Goal: Information Seeking & Learning: Check status

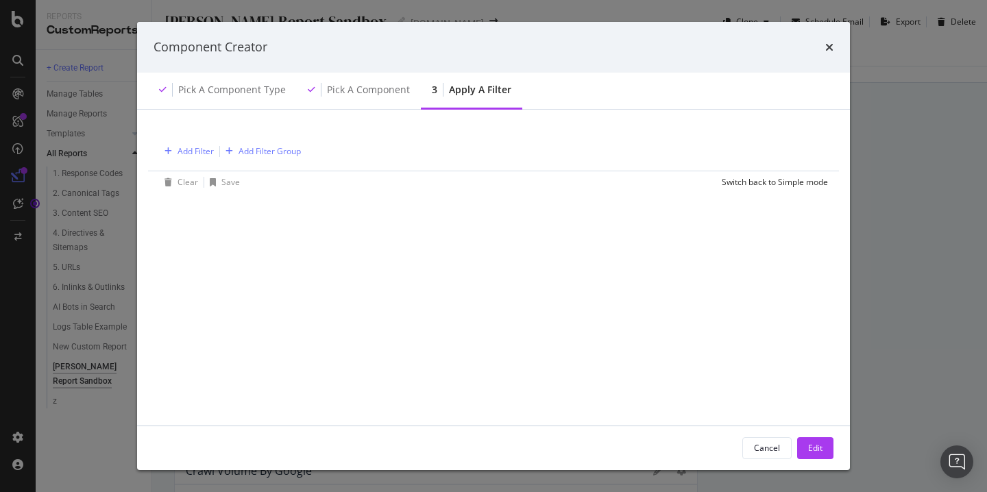
scroll to position [49, 0]
click at [819, 45] on div "Component Creator" at bounding box center [494, 47] width 680 height 18
click at [829, 49] on icon "times" at bounding box center [830, 47] width 8 height 11
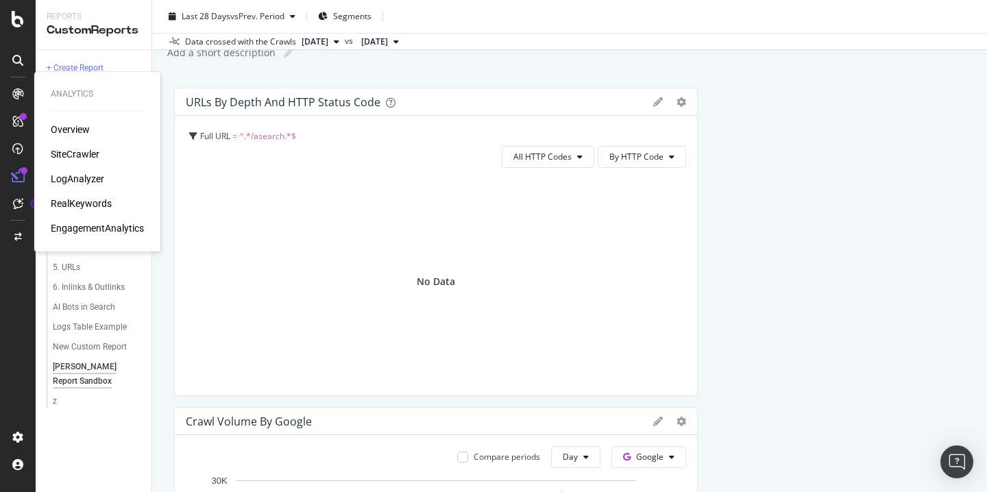
click at [94, 177] on div "LogAnalyzer" at bounding box center [77, 179] width 53 height 14
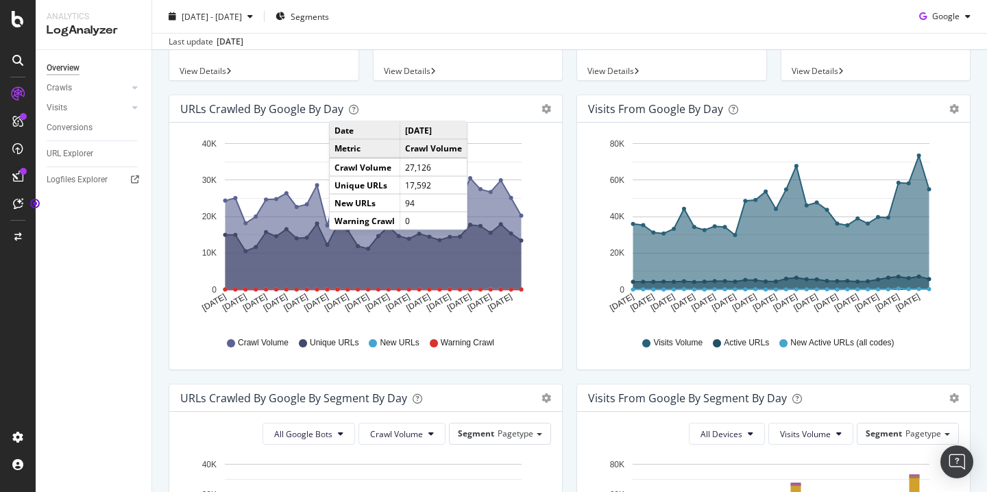
scroll to position [130, 0]
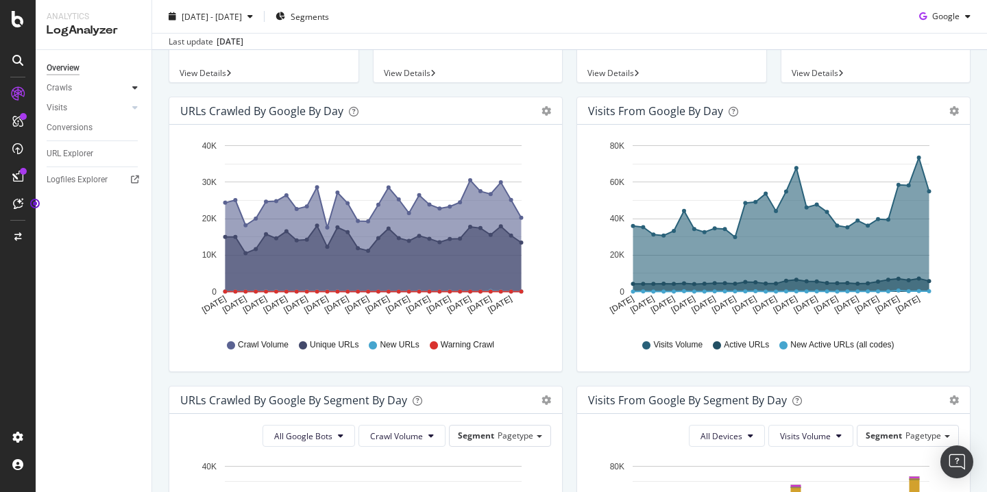
click at [138, 86] on div at bounding box center [135, 88] width 14 height 14
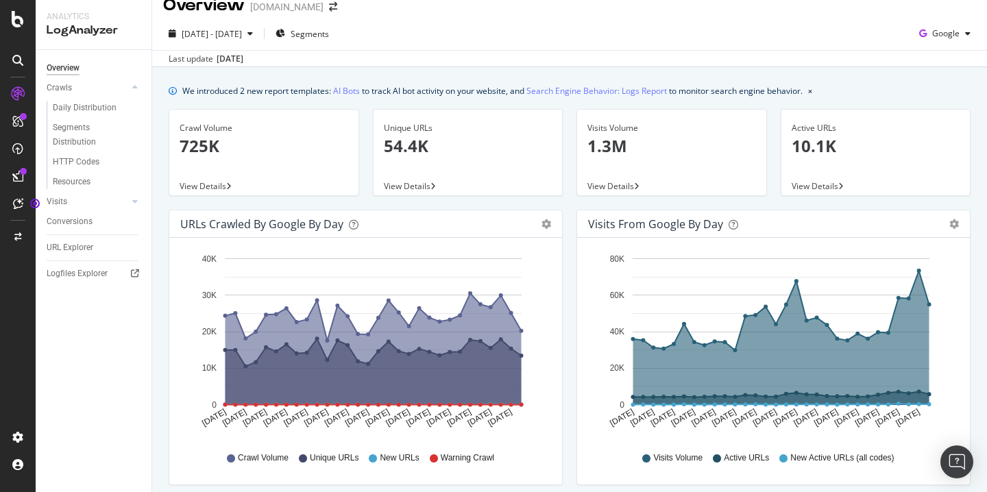
scroll to position [19, 0]
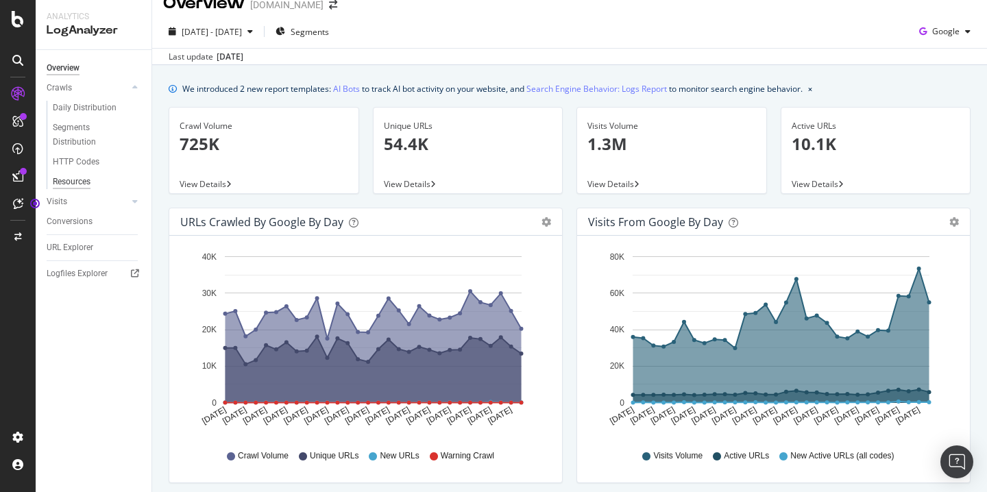
click at [77, 180] on div "Resources" at bounding box center [72, 182] width 38 height 14
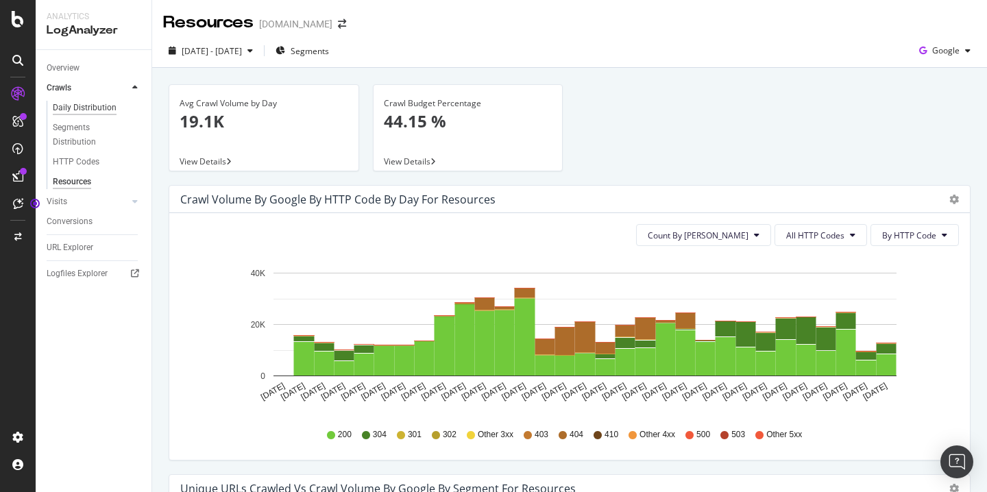
click at [108, 108] on div "Daily Distribution" at bounding box center [85, 108] width 64 height 14
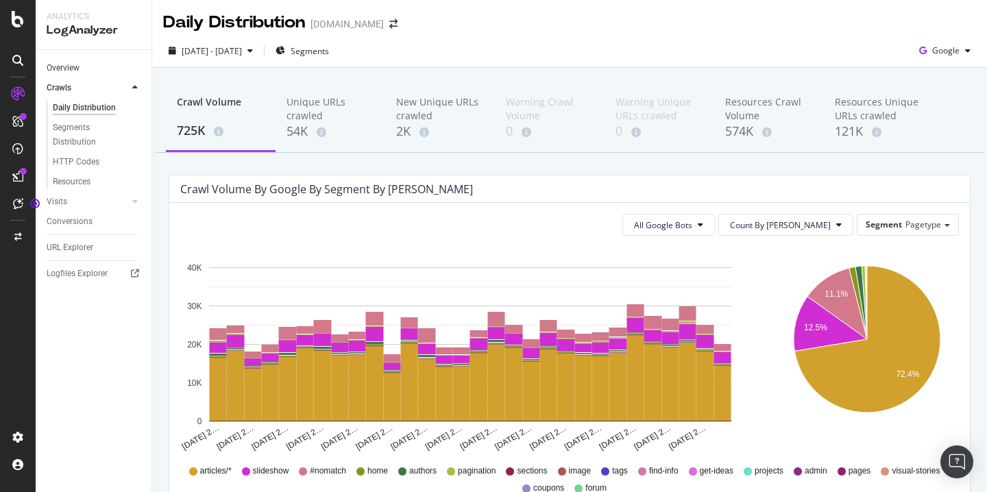
click at [95, 73] on link "Overview" at bounding box center [94, 68] width 95 height 14
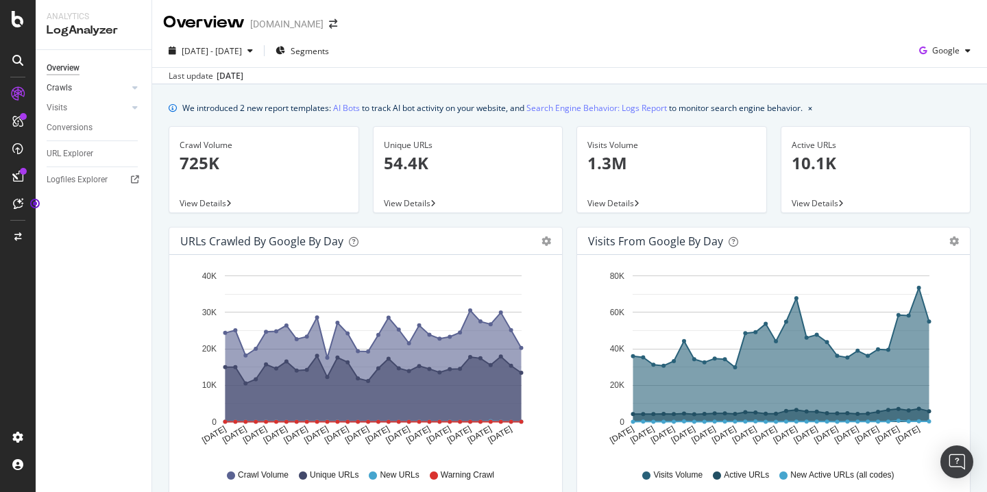
click at [98, 90] on link "Crawls" at bounding box center [88, 88] width 82 height 14
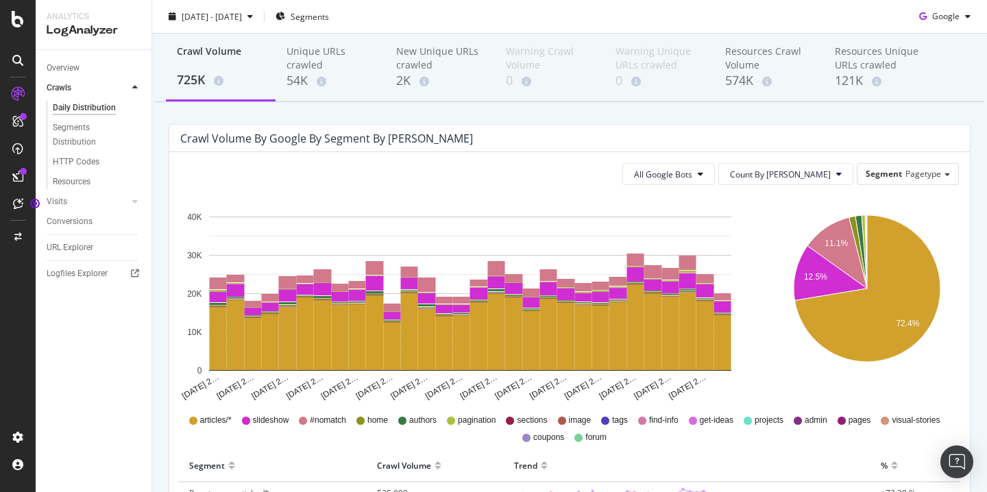
scroll to position [10, 0]
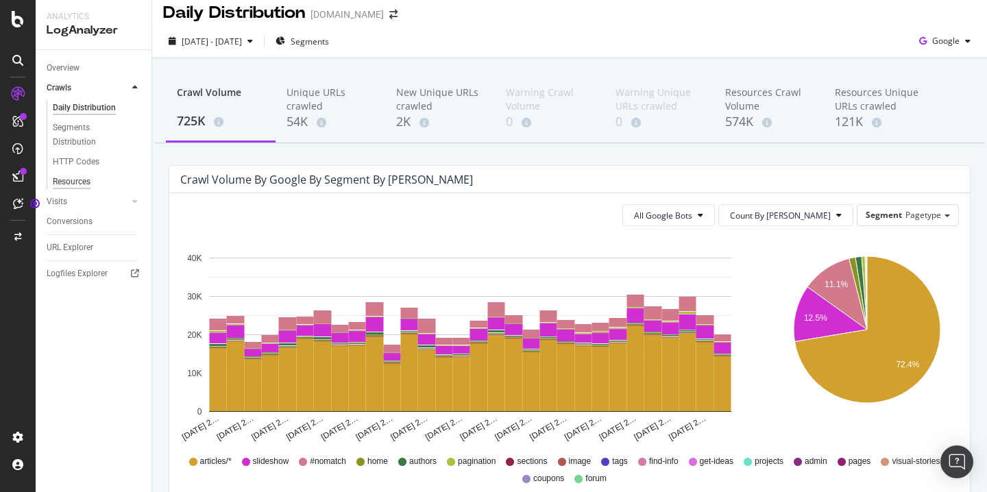
click at [78, 181] on div "Resources" at bounding box center [72, 182] width 38 height 14
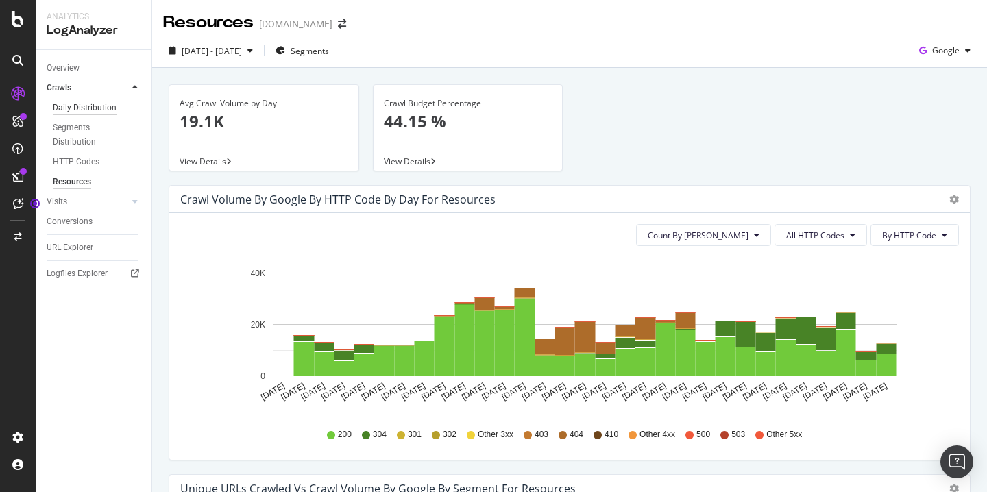
click at [88, 106] on div "Daily Distribution" at bounding box center [85, 108] width 64 height 14
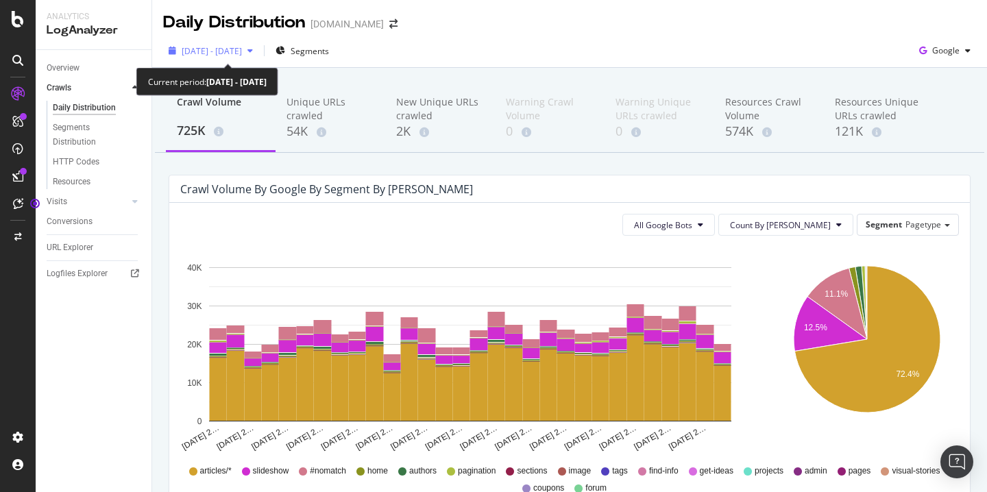
click at [242, 49] on span "[DATE] - [DATE]" at bounding box center [212, 51] width 60 height 12
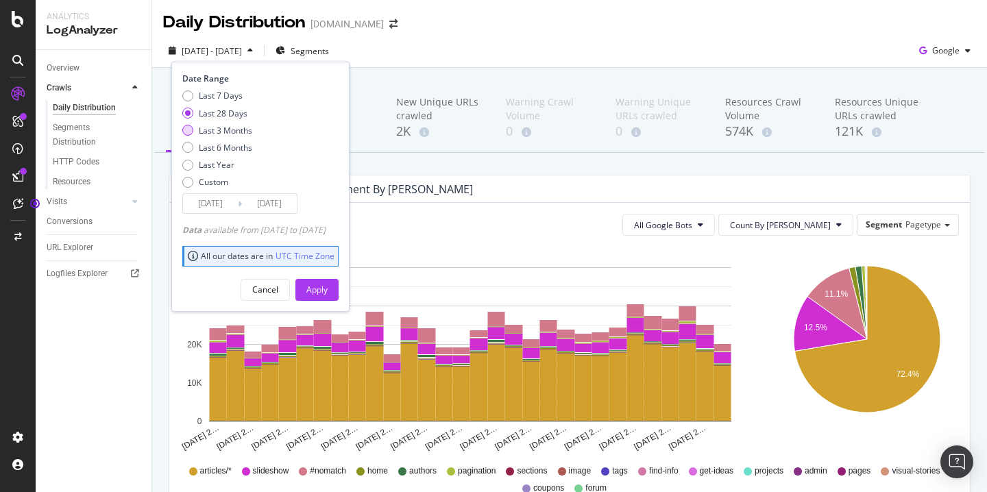
click at [230, 129] on div "Last 3 Months" at bounding box center [225, 131] width 53 height 12
type input "[DATE]"
click at [328, 296] on div "Apply" at bounding box center [317, 290] width 21 height 21
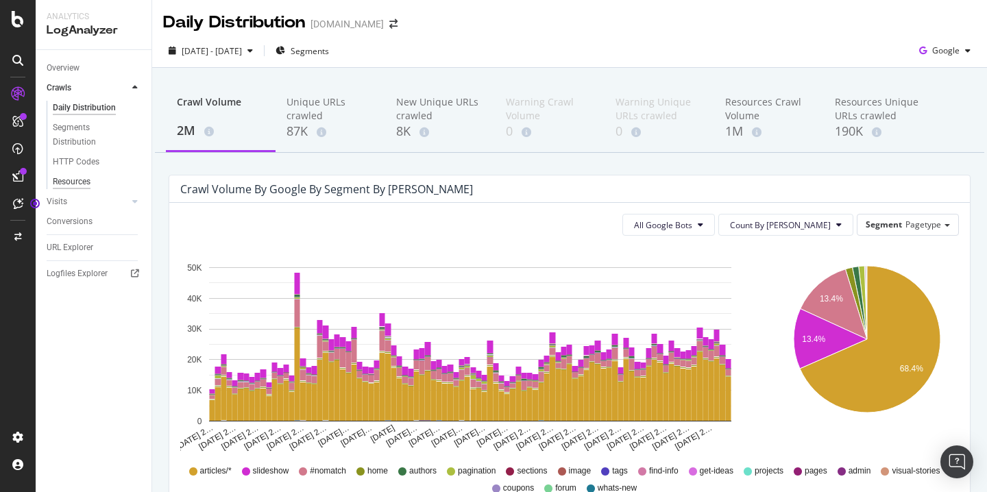
click at [82, 180] on div "Resources" at bounding box center [72, 182] width 38 height 14
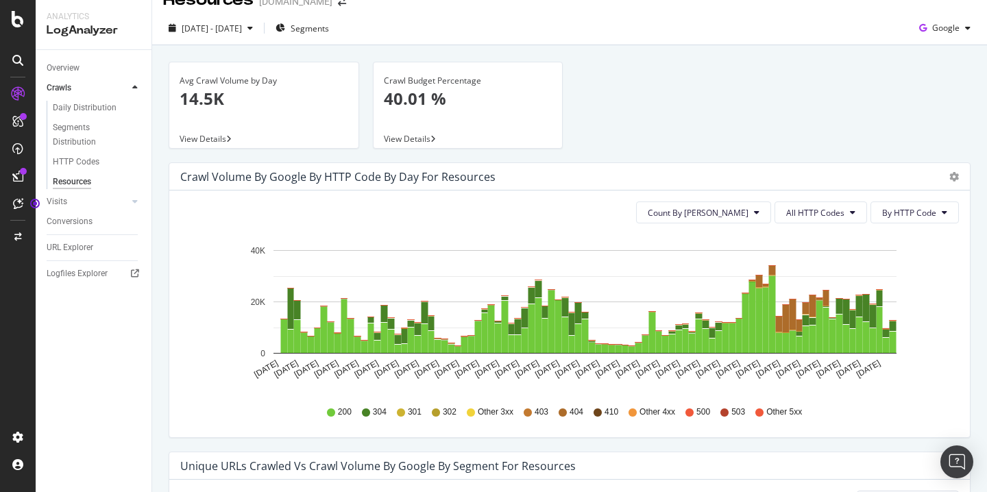
scroll to position [37, 0]
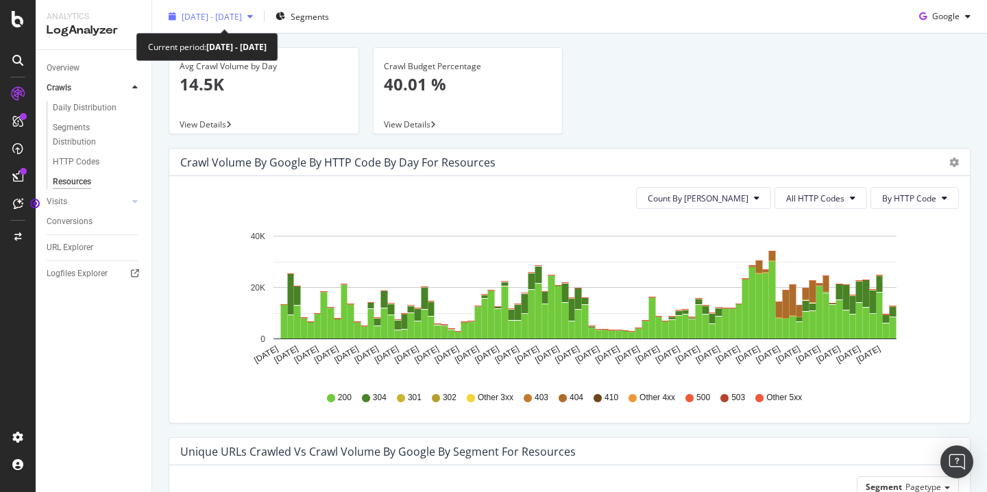
click at [242, 14] on span "[DATE] - [DATE]" at bounding box center [212, 16] width 60 height 12
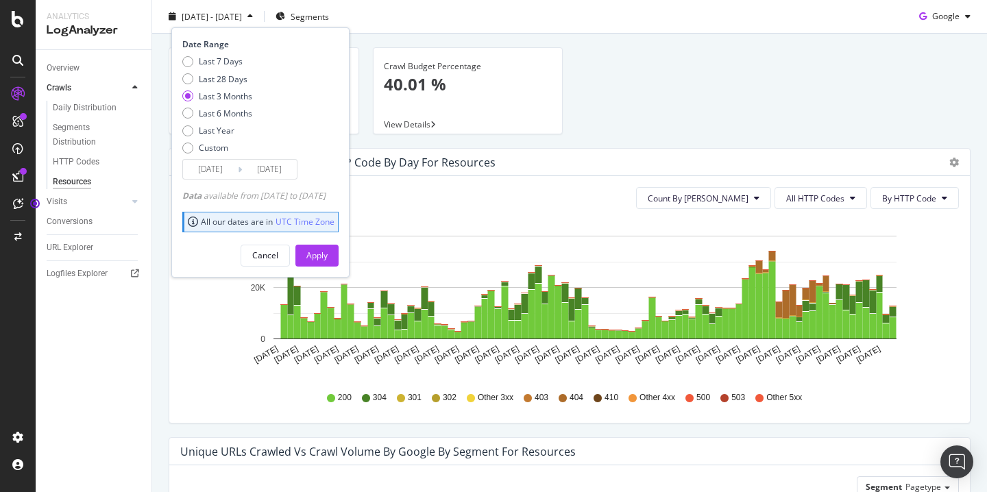
click at [226, 169] on input "[DATE]" at bounding box center [210, 169] width 55 height 19
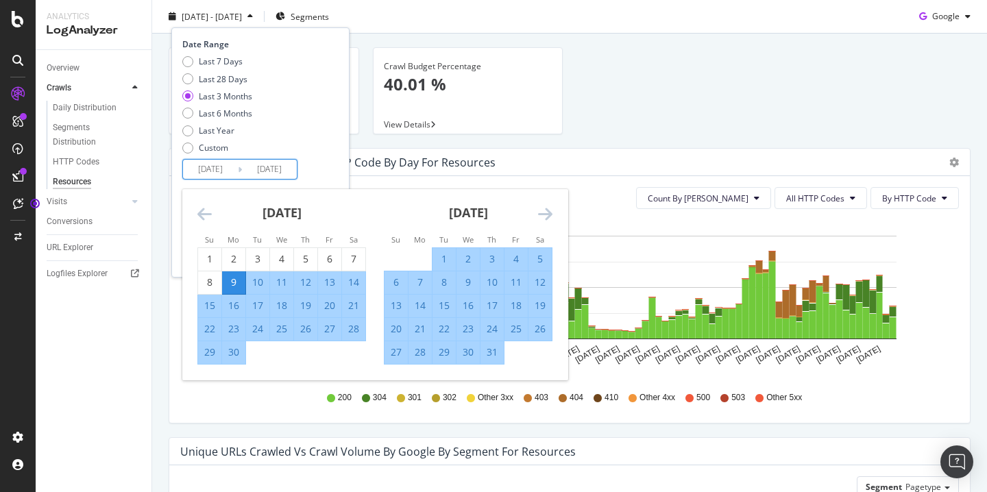
click at [555, 228] on div "[DATE] 1 2 3 4 5 6 7 8 9 10 11 12 13 14 15 16 17 18 19 20 21 22 23 24 25 26 27 …" at bounding box center [468, 277] width 187 height 176
click at [551, 217] on icon "Move forward to switch to the next month." at bounding box center [545, 214] width 14 height 16
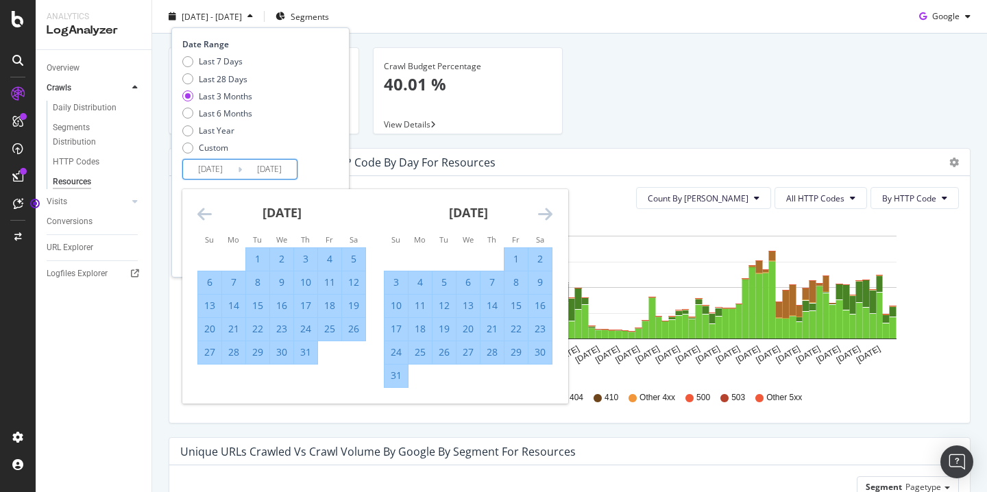
click at [547, 217] on icon "Move forward to switch to the next month." at bounding box center [545, 214] width 14 height 16
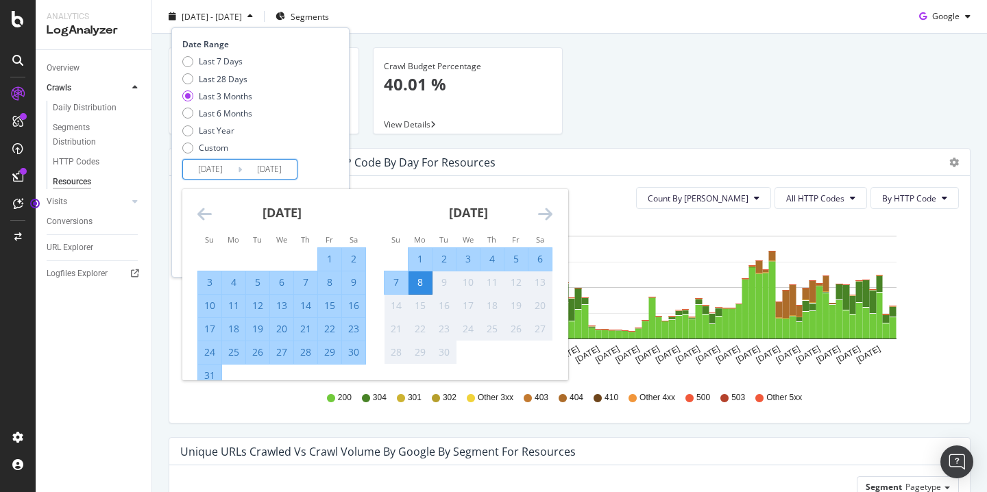
click at [420, 258] on div "1" at bounding box center [420, 259] width 23 height 14
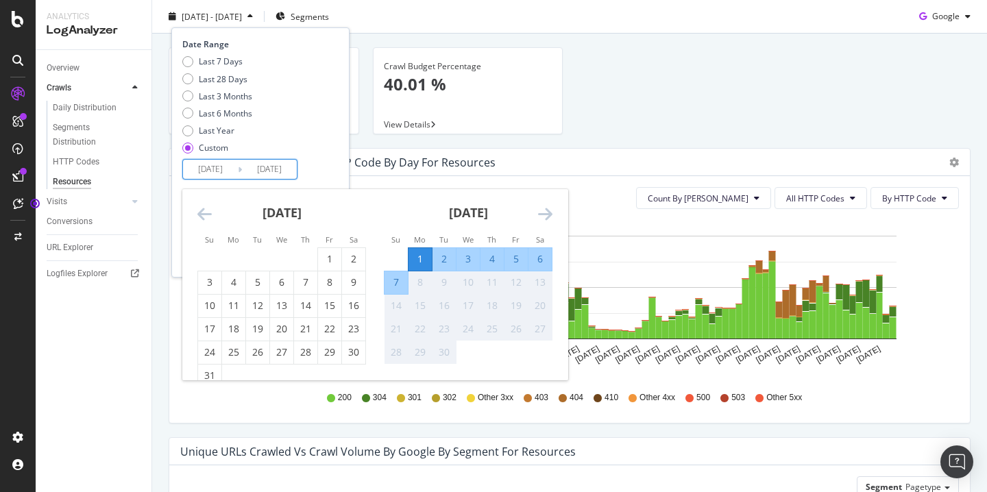
type input "[DATE]"
click at [420, 258] on div "1" at bounding box center [420, 259] width 23 height 14
type input "[DATE]"
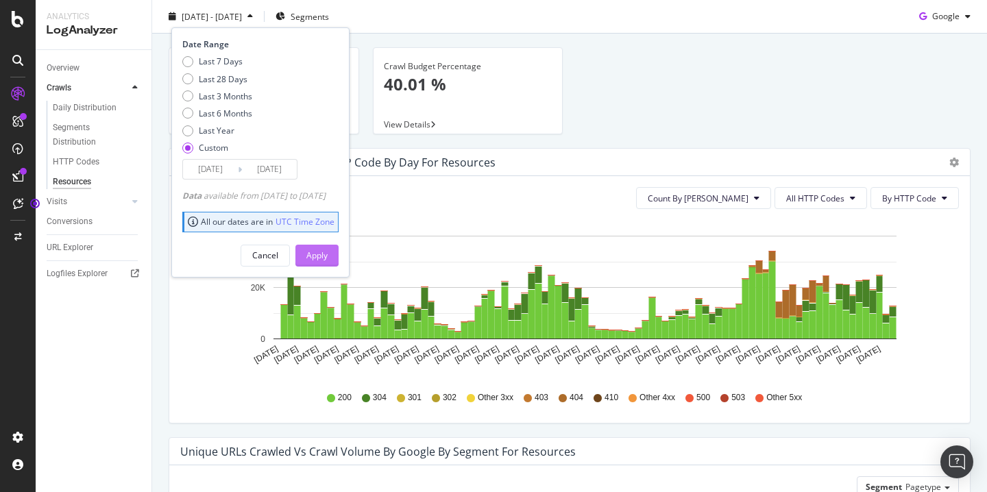
click at [328, 256] on div "Apply" at bounding box center [317, 256] width 21 height 12
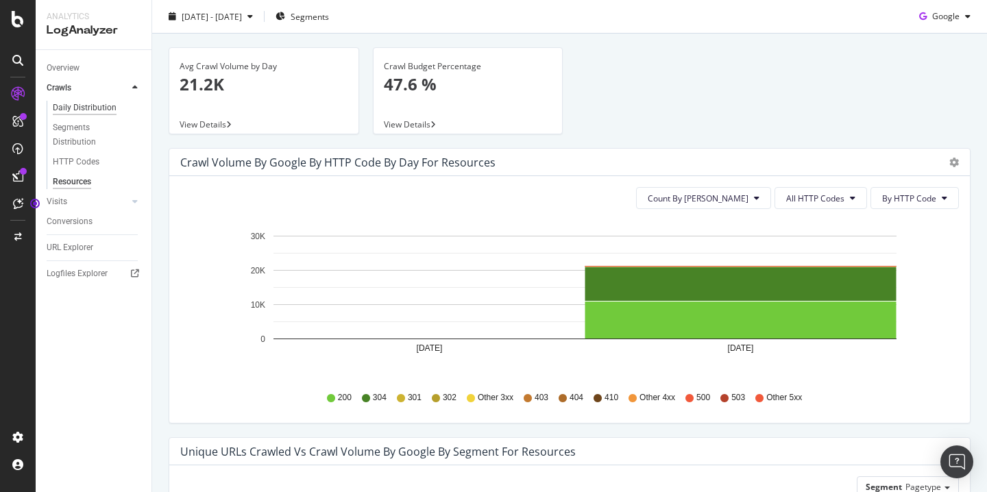
click at [99, 107] on div "Daily Distribution" at bounding box center [85, 108] width 64 height 14
